Goal: Information Seeking & Learning: Learn about a topic

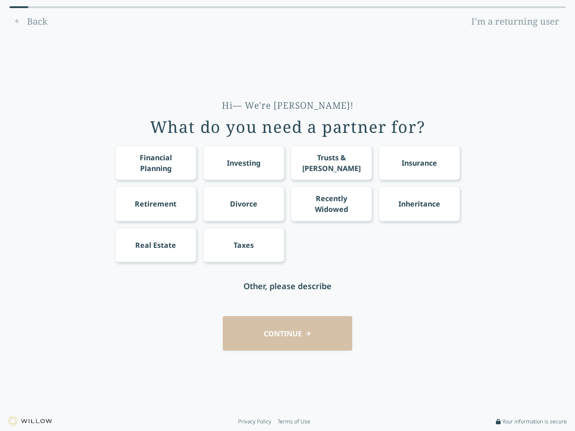
click at [288, 216] on div "Financial Planning Investing Trusts & [PERSON_NAME] Insurance Retirement Divorc…" at bounding box center [287, 204] width 345 height 117
click at [155, 163] on div "Financial Planning" at bounding box center [156, 163] width 65 height 22
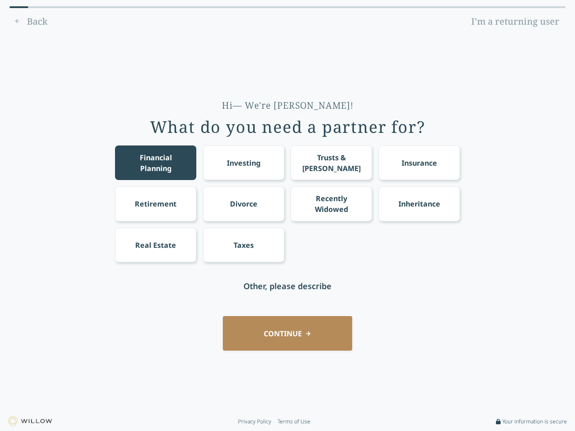
click at [244, 163] on div "Investing" at bounding box center [244, 163] width 34 height 11
click at [331, 163] on div "Trusts & [PERSON_NAME]" at bounding box center [331, 163] width 65 height 22
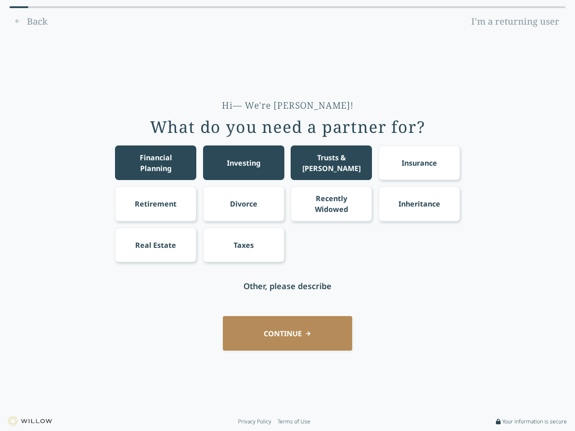
click at [419, 163] on div "Insurance" at bounding box center [420, 163] width 36 height 11
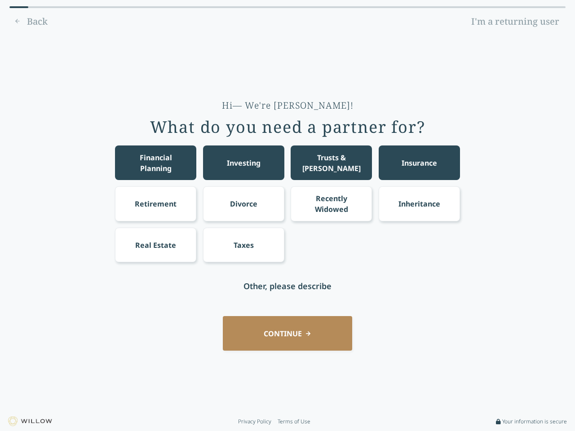
click at [155, 204] on div "Retirement" at bounding box center [156, 204] width 42 height 11
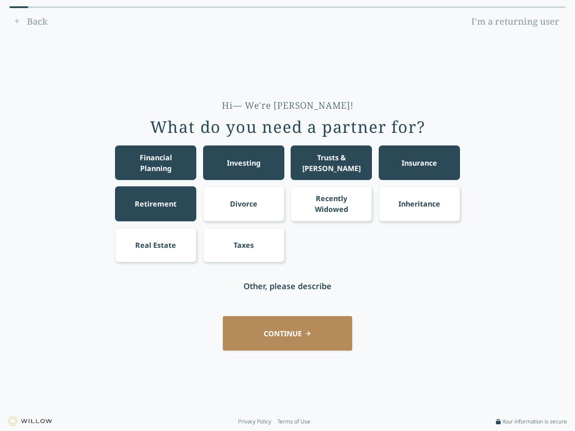
click at [244, 204] on div "Divorce" at bounding box center [243, 204] width 27 height 11
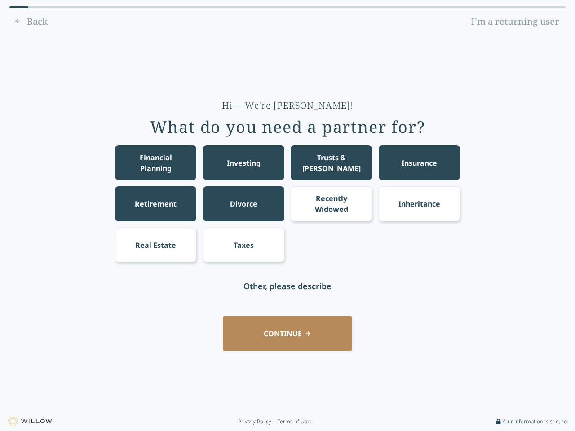
click at [331, 204] on div "Recently Widowed" at bounding box center [331, 204] width 65 height 22
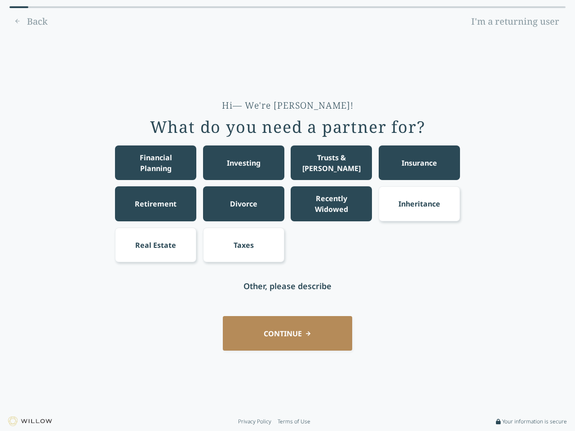
click at [419, 204] on div "Inheritance" at bounding box center [420, 204] width 42 height 11
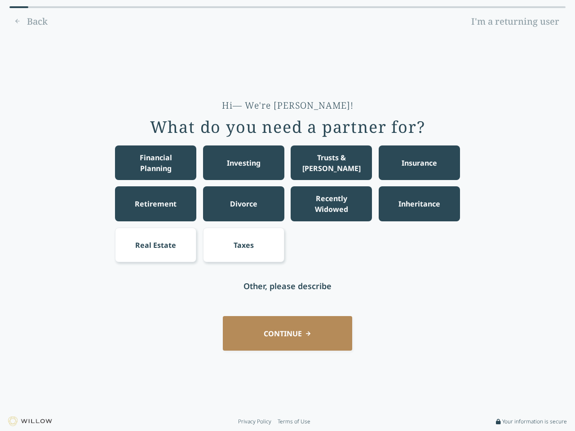
click at [155, 245] on div "Real Estate" at bounding box center [155, 245] width 41 height 11
